Goal: Task Accomplishment & Management: Use online tool/utility

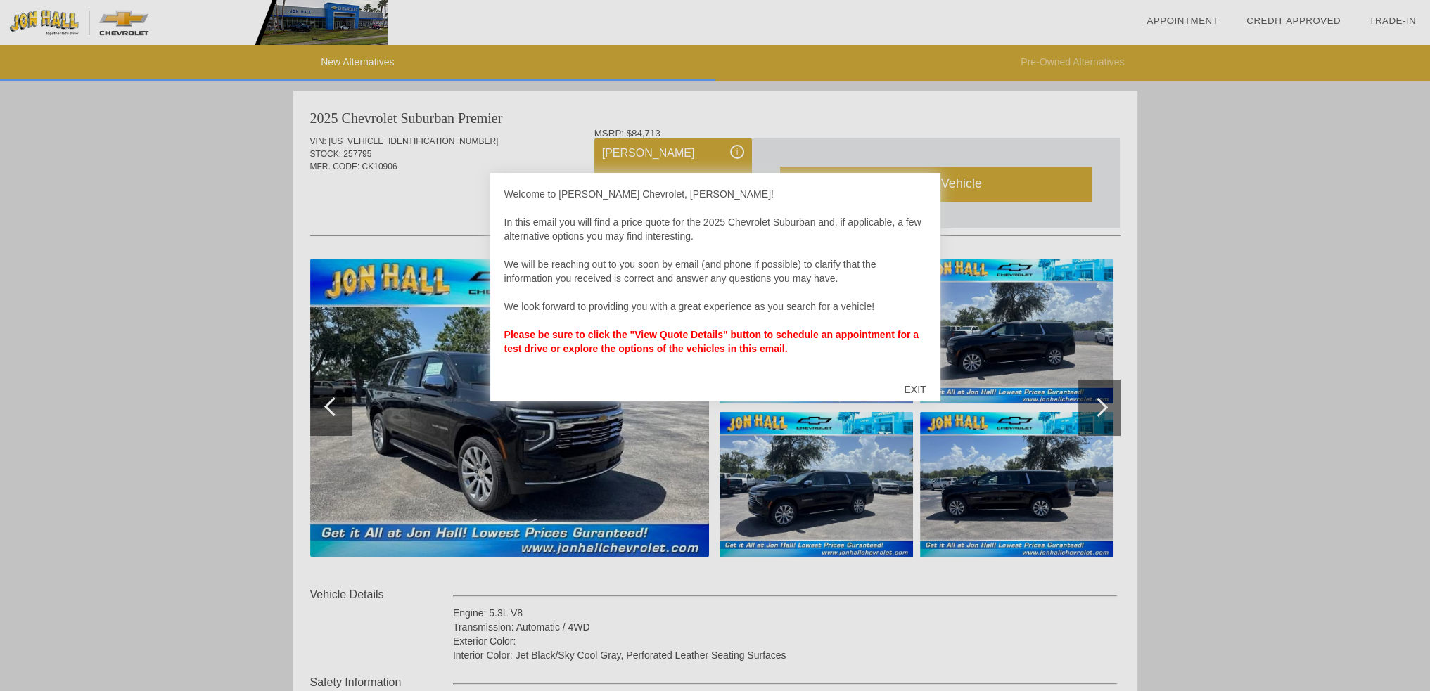
click at [913, 386] on div "EXIT" at bounding box center [915, 389] width 50 height 42
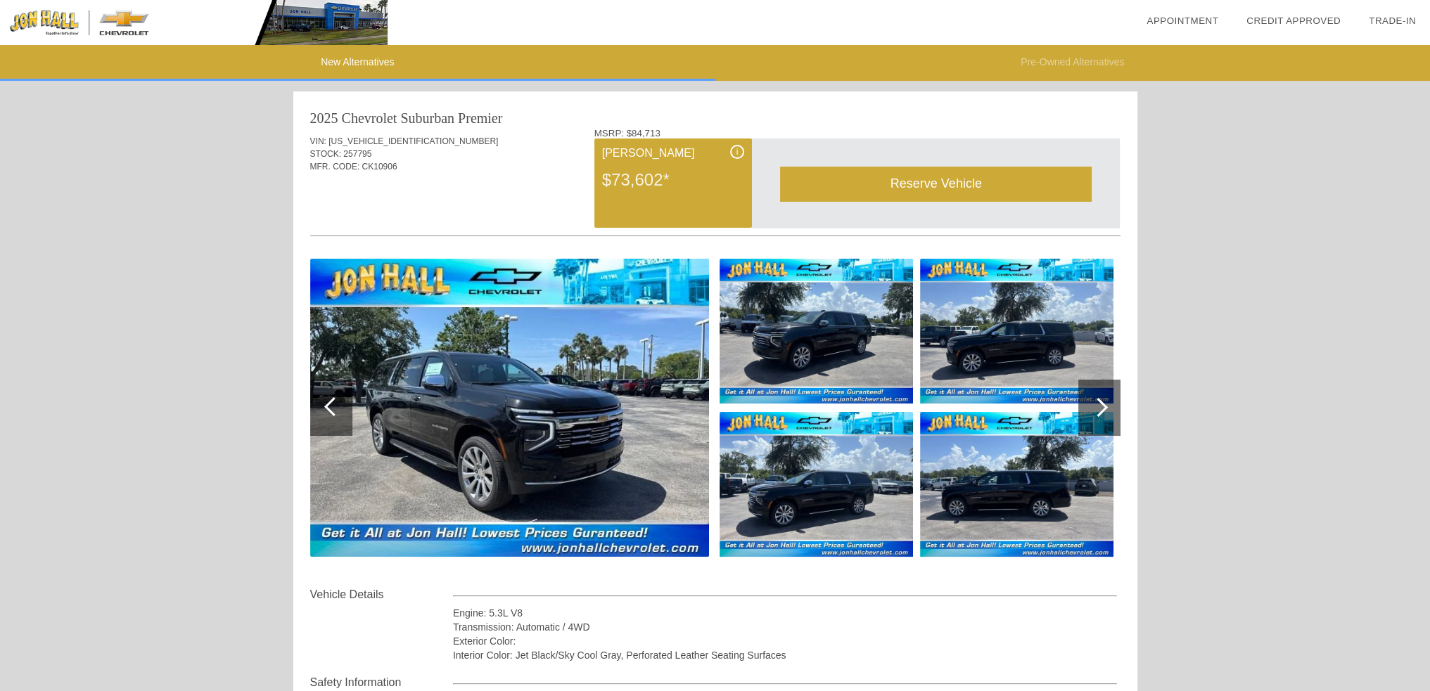
click at [1103, 404] on div at bounding box center [1098, 407] width 19 height 19
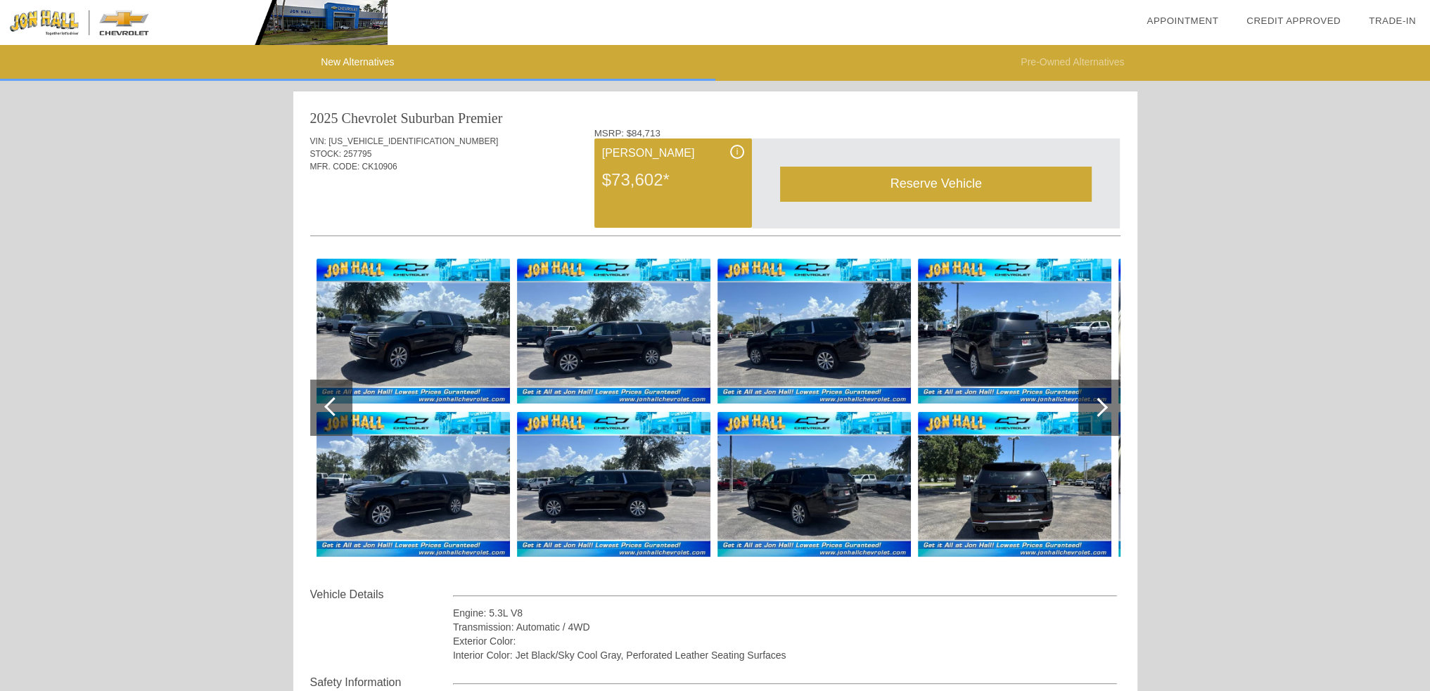
click at [1103, 404] on div at bounding box center [1098, 407] width 19 height 19
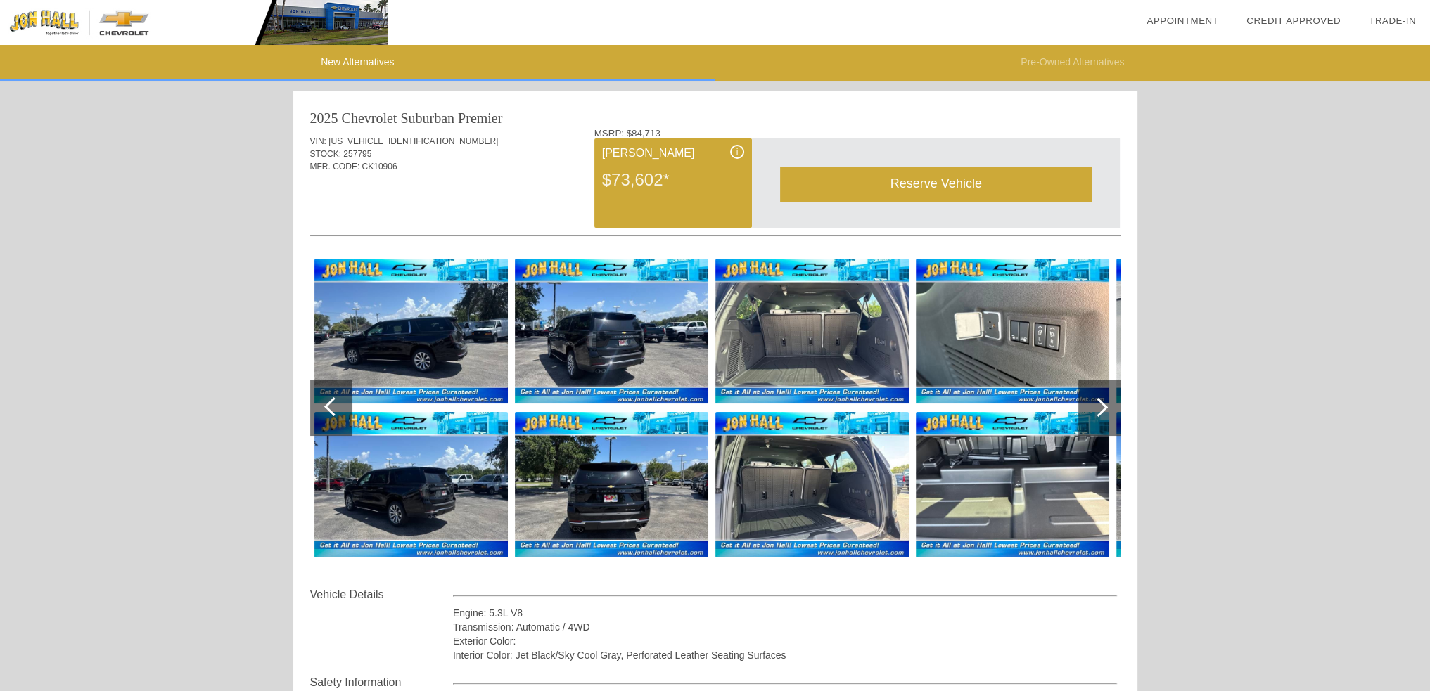
click at [1103, 404] on div at bounding box center [1098, 407] width 19 height 19
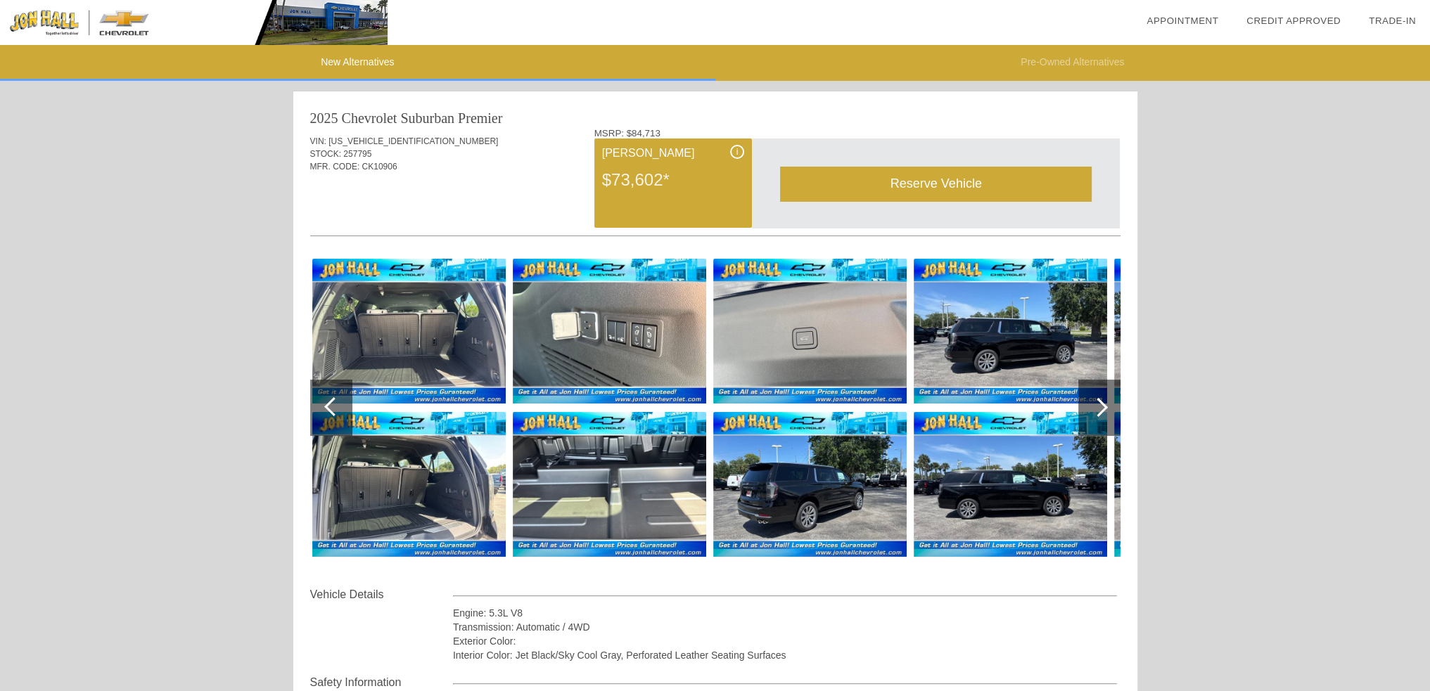
click at [1103, 404] on div at bounding box center [1098, 407] width 19 height 19
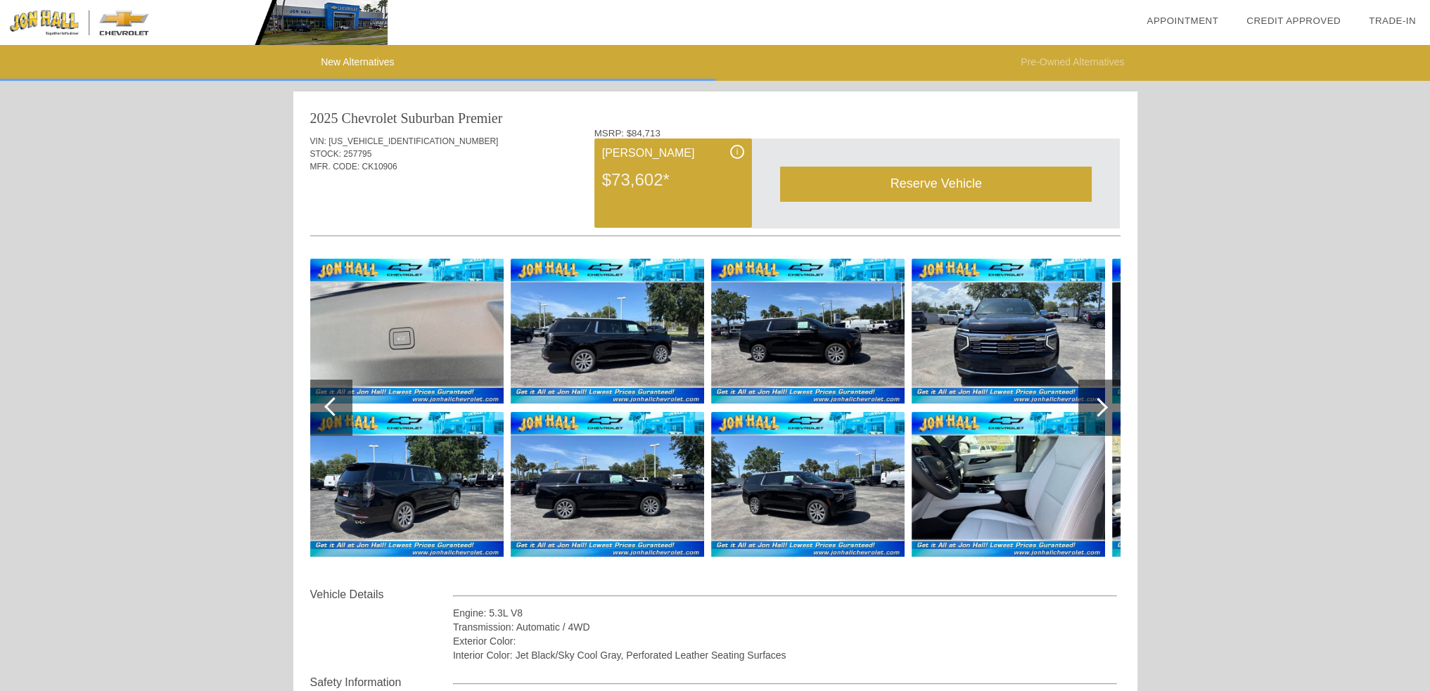
click at [1103, 404] on div at bounding box center [1098, 407] width 19 height 19
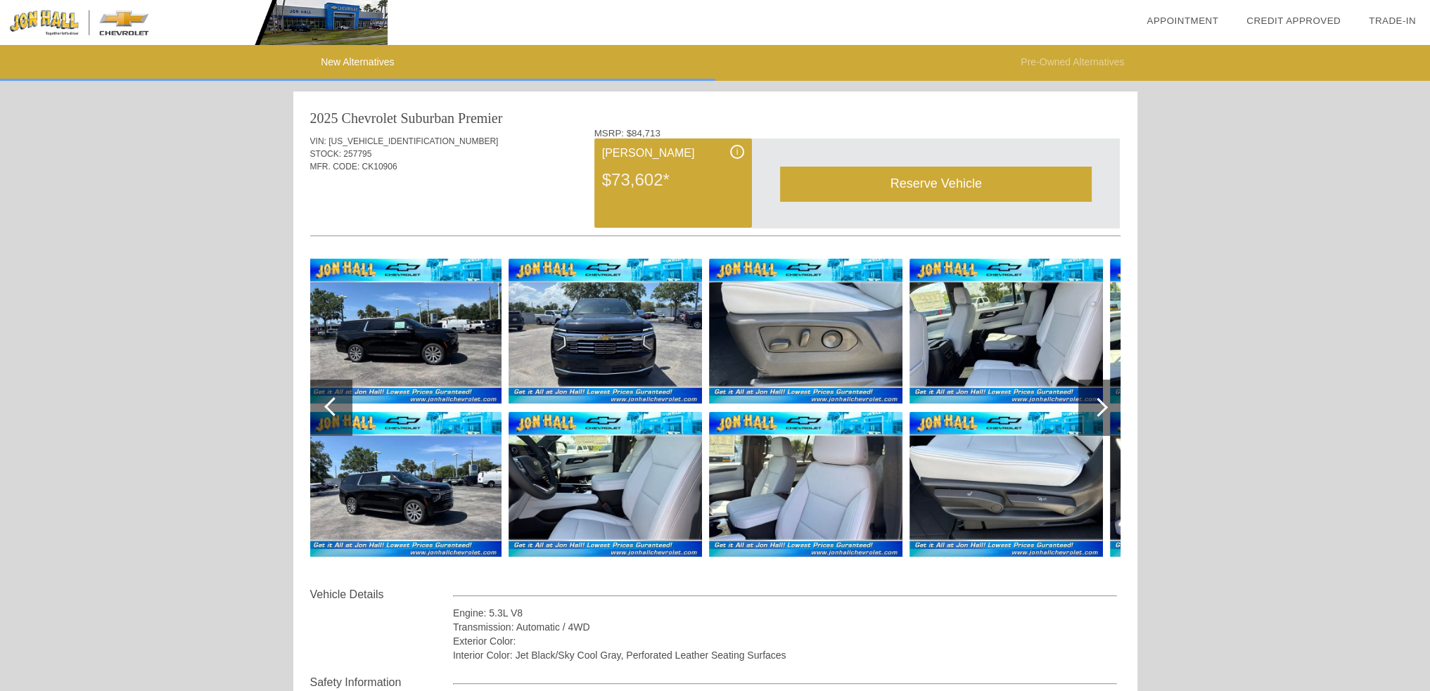
click at [1103, 404] on div at bounding box center [1098, 407] width 19 height 19
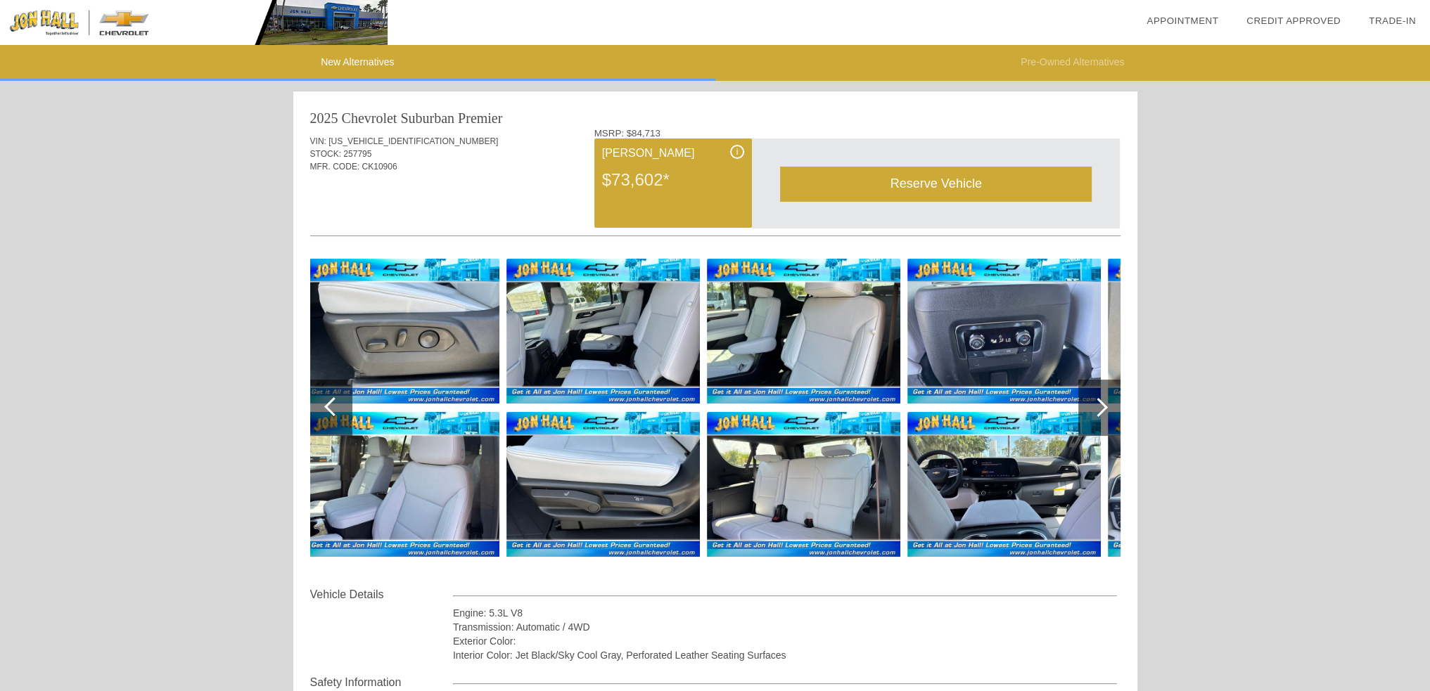
click at [1103, 404] on div at bounding box center [1098, 407] width 19 height 19
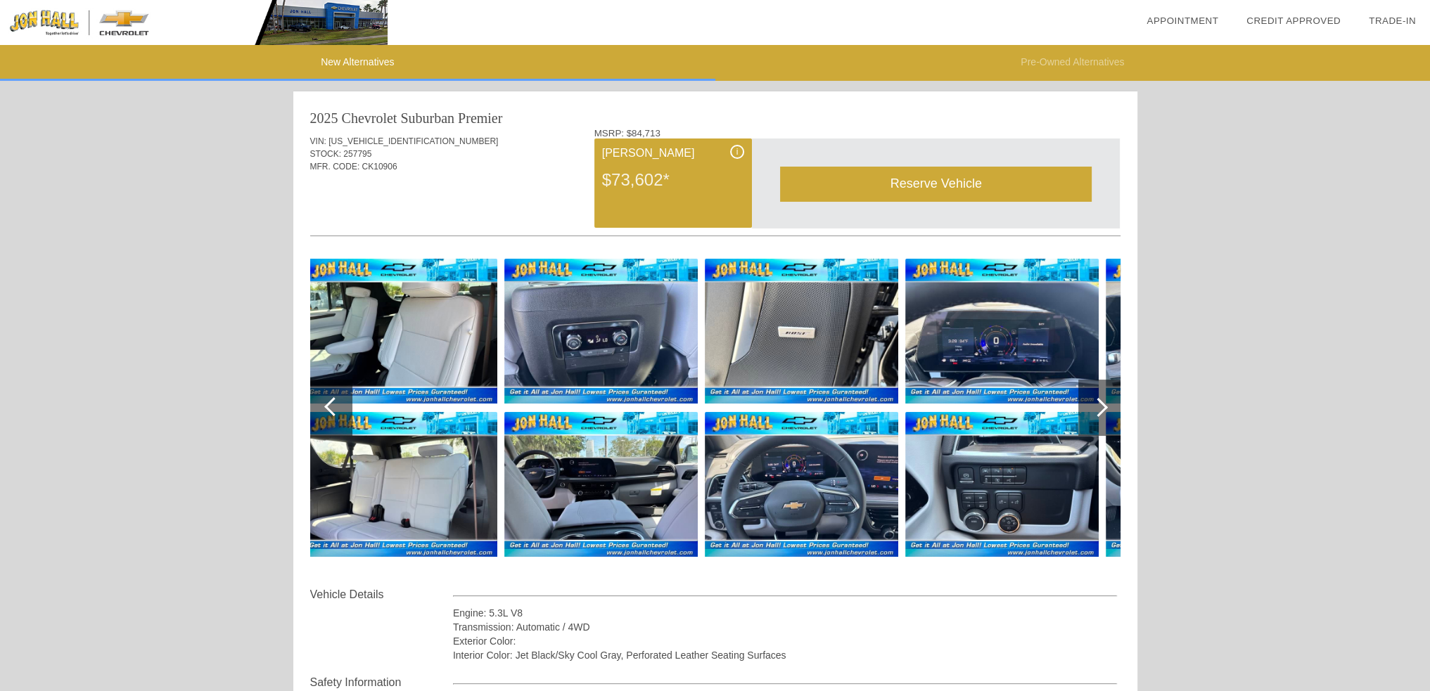
click at [1100, 404] on div at bounding box center [1098, 407] width 19 height 19
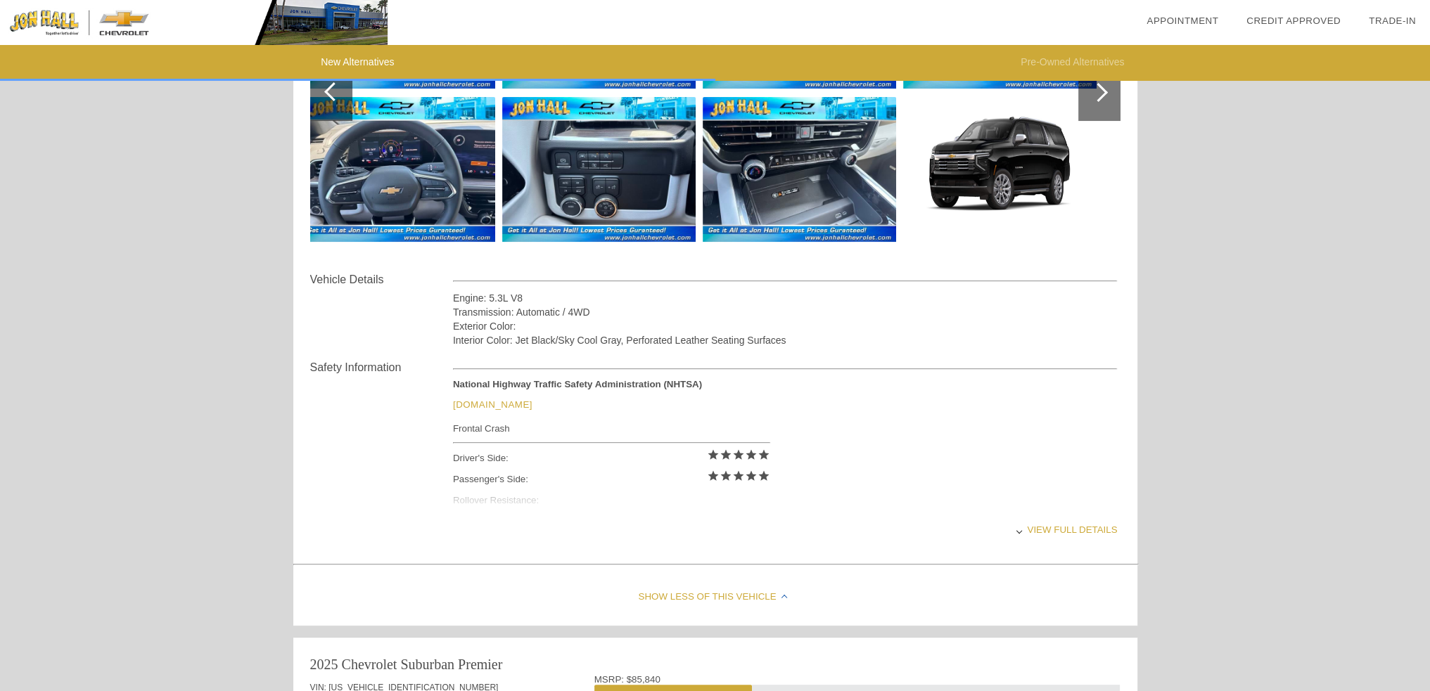
scroll to position [352, 0]
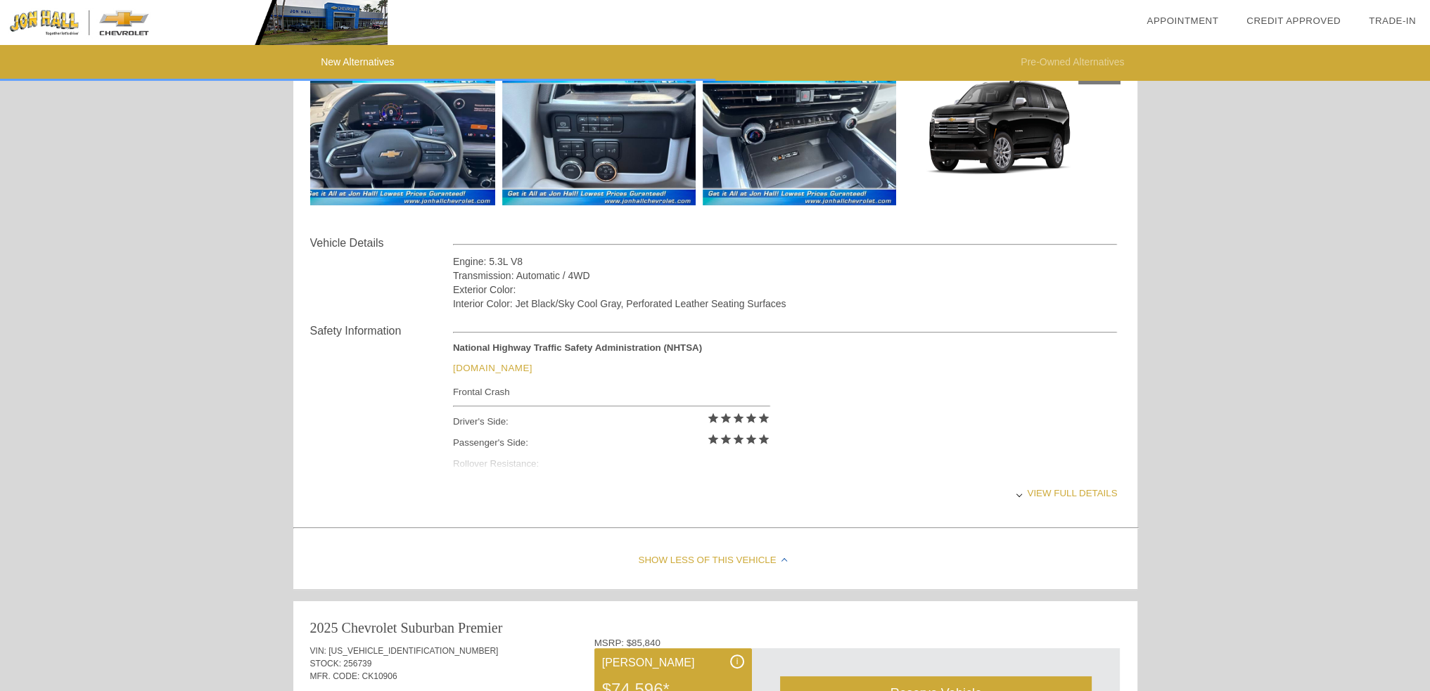
click at [1042, 489] on div "View full details" at bounding box center [785, 493] width 665 height 34
click at [1041, 489] on div "View less details" at bounding box center [785, 493] width 665 height 34
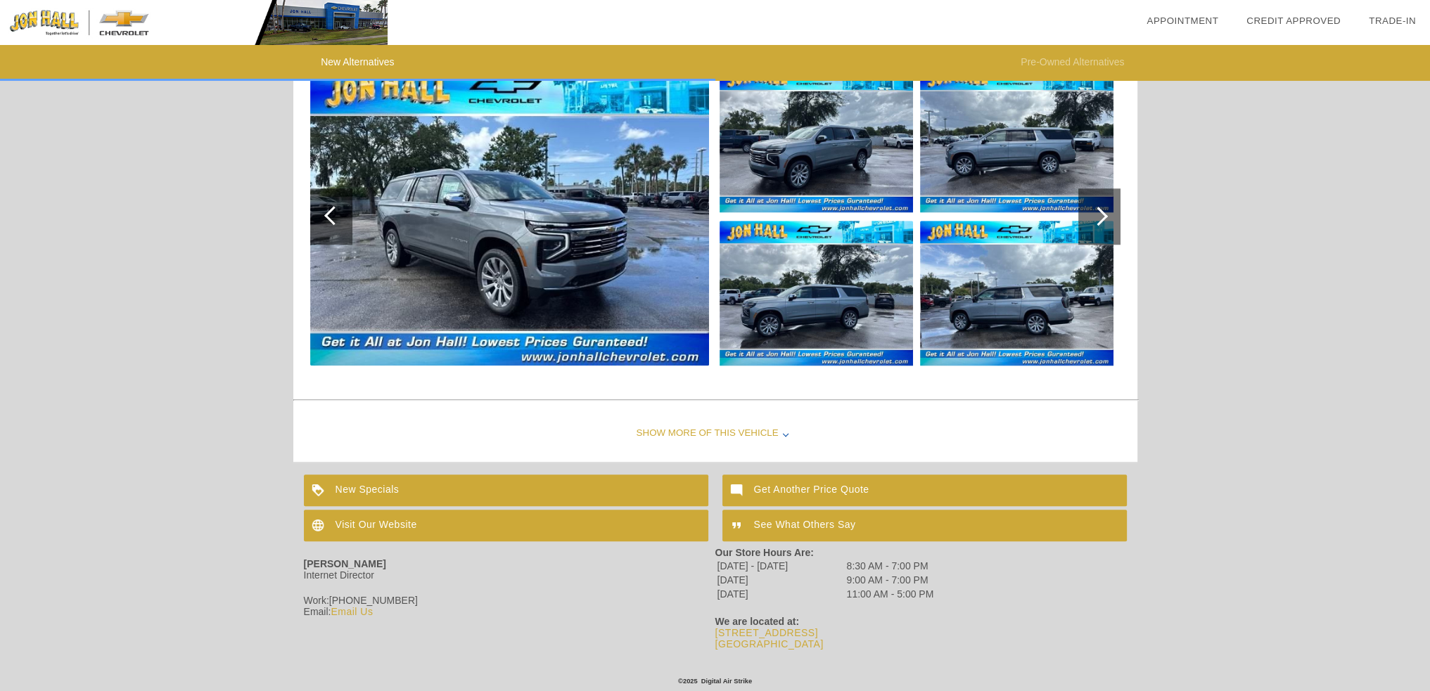
scroll to position [1629, 0]
click at [772, 484] on div "Get Another Price Quote" at bounding box center [924, 490] width 404 height 32
